Goal: Task Accomplishment & Management: Manage account settings

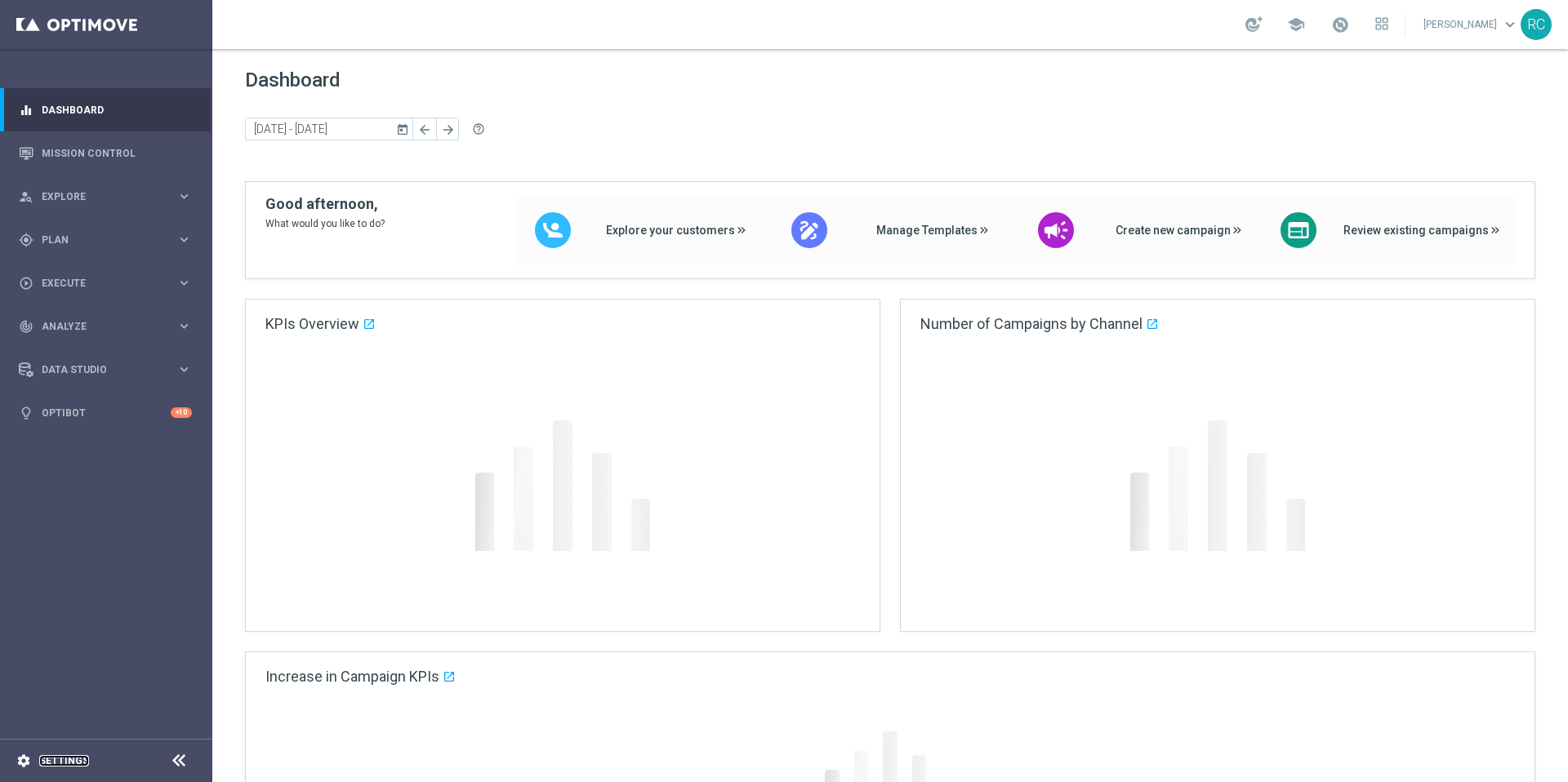
click at [72, 763] on link "Settings" at bounding box center [64, 761] width 50 height 10
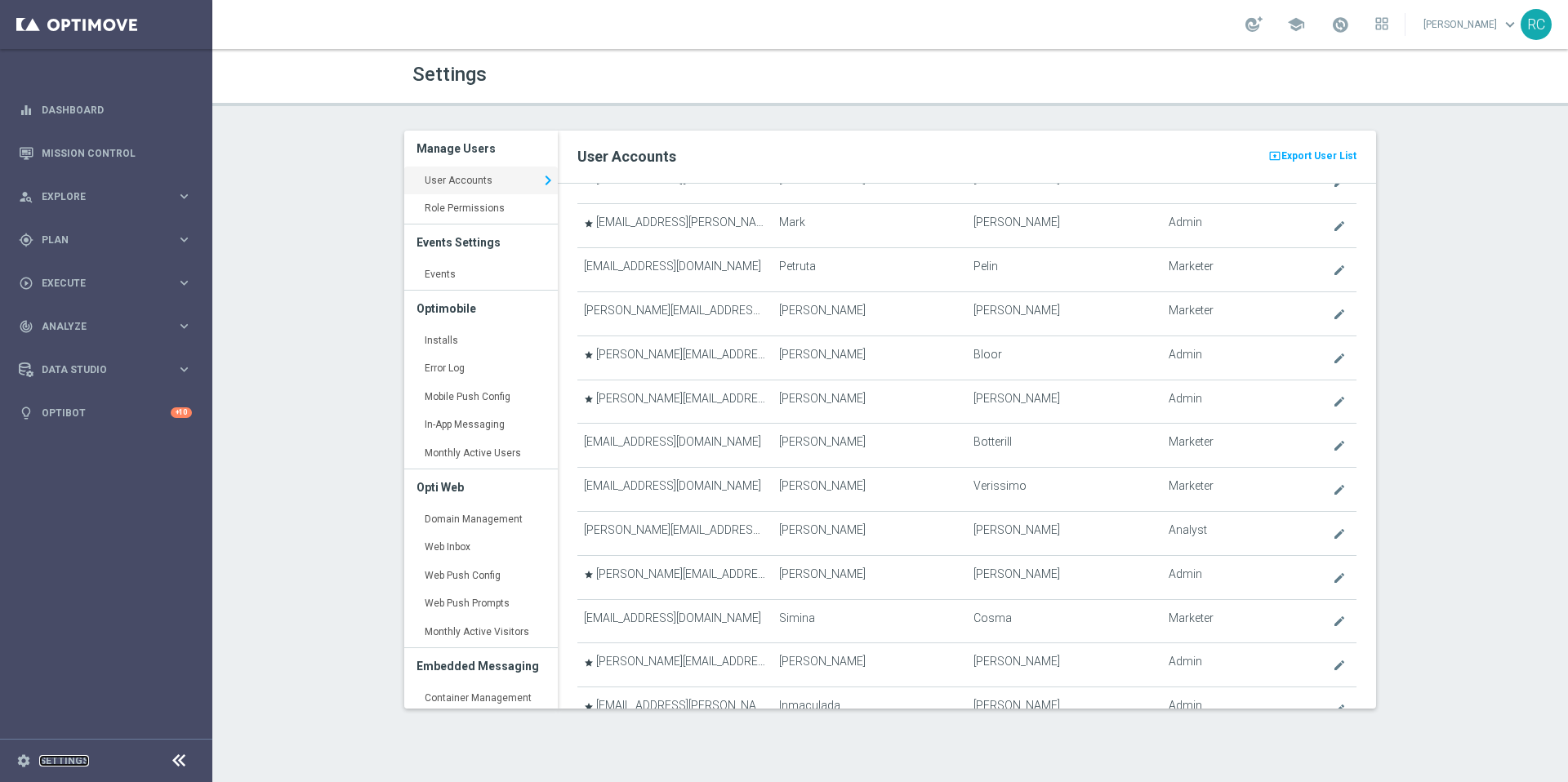
scroll to position [1883, 0]
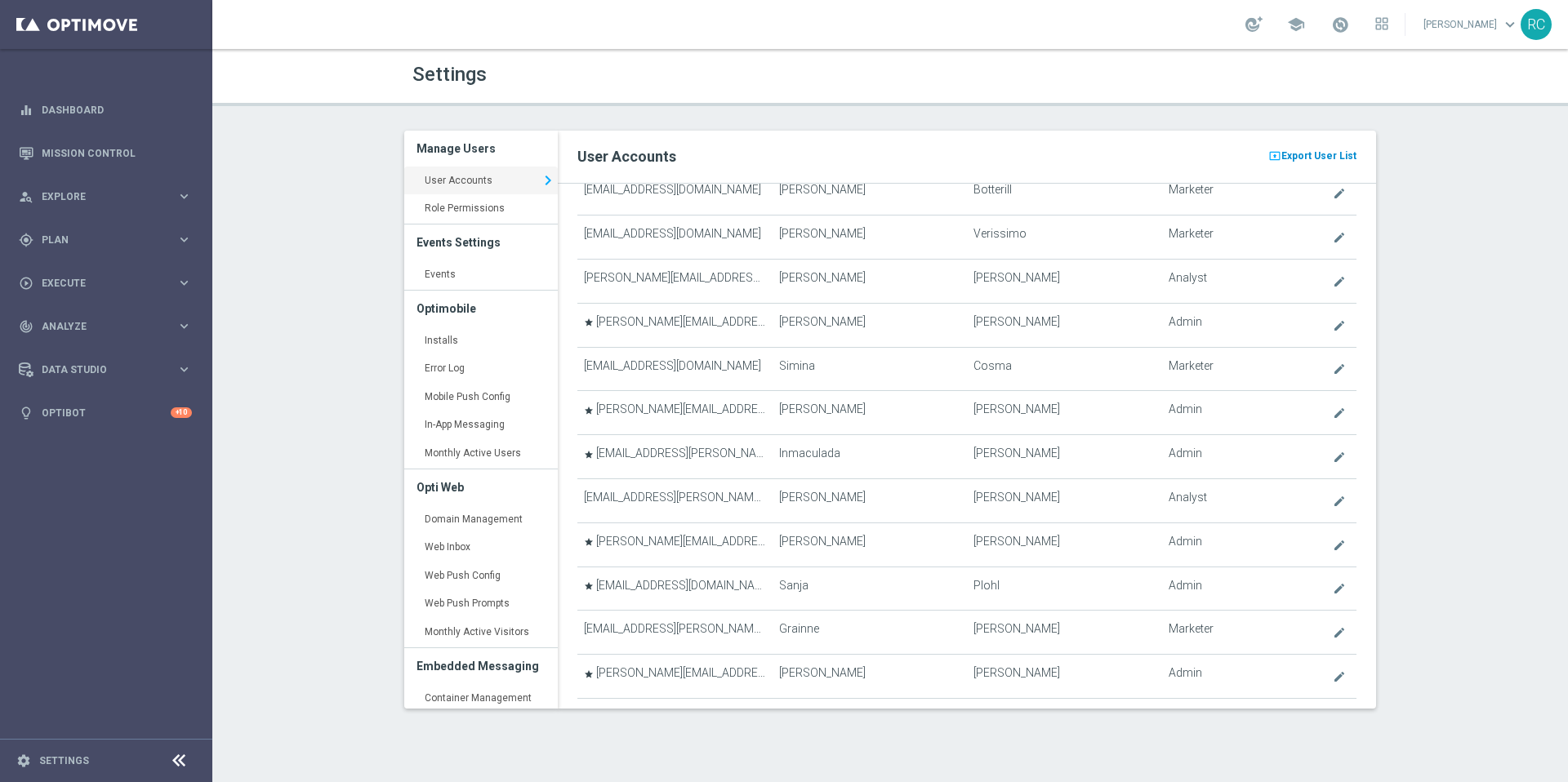
click at [1315, 157] on span "Export User List" at bounding box center [1318, 156] width 75 height 20
